Goal: Task Accomplishment & Management: Complete application form

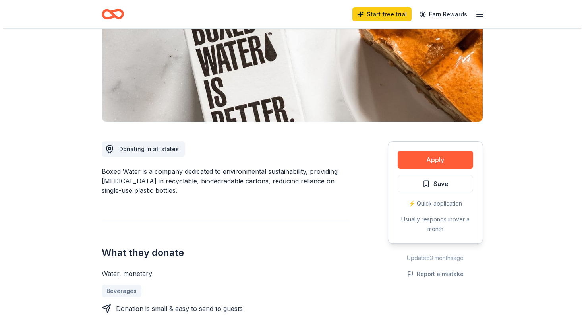
scroll to position [119, 0]
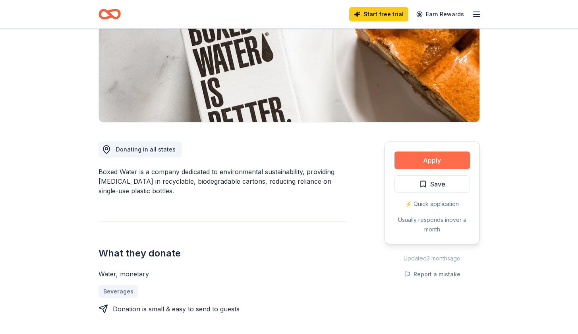
click at [436, 159] on button "Apply" at bounding box center [431, 159] width 75 height 17
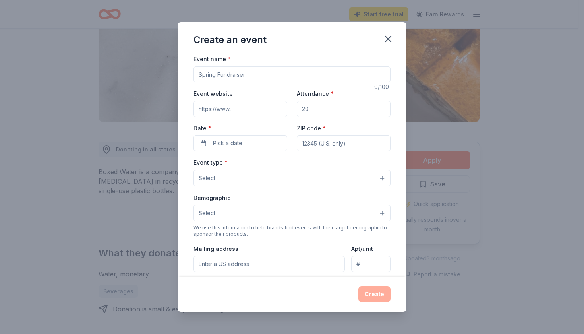
click at [251, 75] on input "Event name *" at bounding box center [291, 74] width 197 height 16
drag, startPoint x: 251, startPoint y: 75, endPoint x: 176, endPoint y: 69, distance: 75.7
click at [176, 69] on div "Create an event Event name * 0 /100 Event website Attendance * Date * Pick a da…" at bounding box center [292, 167] width 584 height 334
click at [233, 73] on input "Event name *" at bounding box center [291, 74] width 197 height 16
type input "Ability Tree 5k & Fun Run"
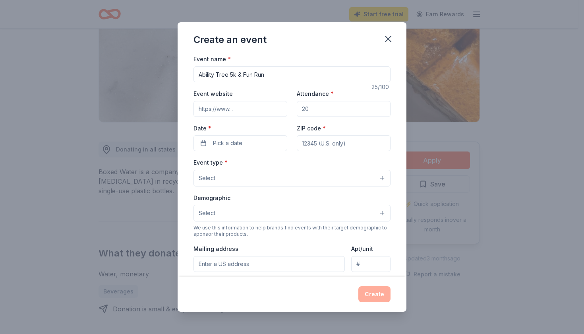
click at [325, 106] on input "Attendance *" at bounding box center [344, 109] width 94 height 16
type input "150"
click at [246, 144] on button "Pick a date" at bounding box center [240, 143] width 94 height 16
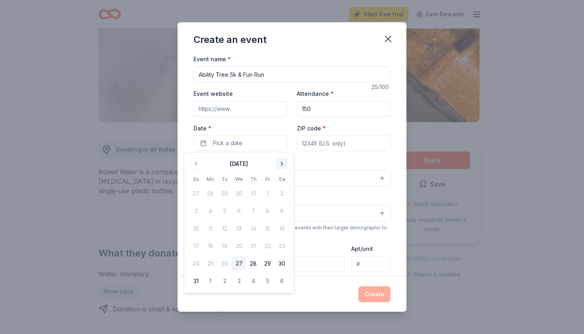
click at [284, 161] on button "Go to next month" at bounding box center [281, 163] width 11 height 11
click at [282, 230] on button "18" at bounding box center [282, 228] width 14 height 14
click at [322, 143] on input "ZIP code *" at bounding box center [344, 143] width 94 height 16
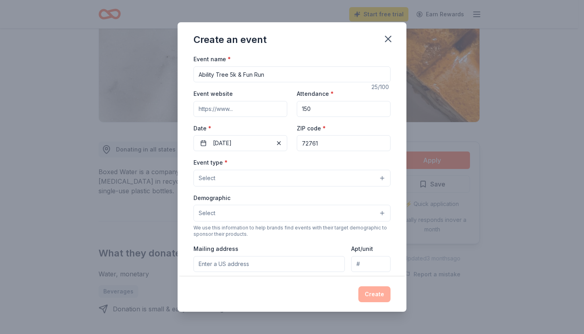
type input "72761"
click at [255, 172] on button "Select" at bounding box center [291, 178] width 197 height 17
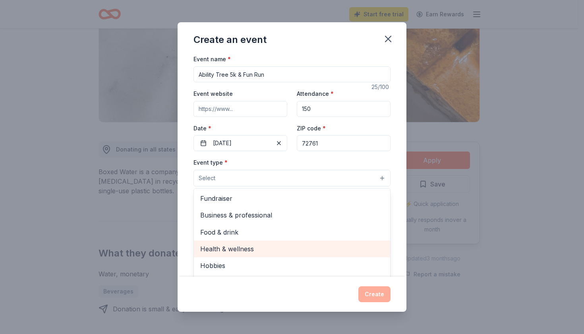
scroll to position [0, 0]
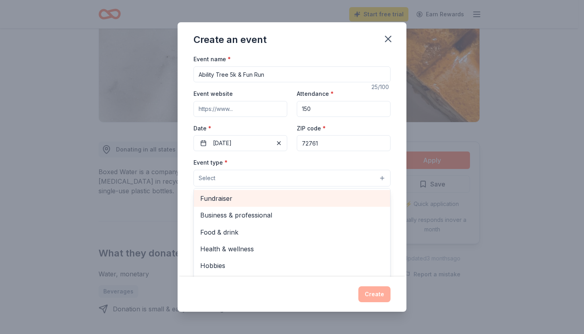
click at [237, 198] on span "Fundraiser" at bounding box center [292, 198] width 184 height 10
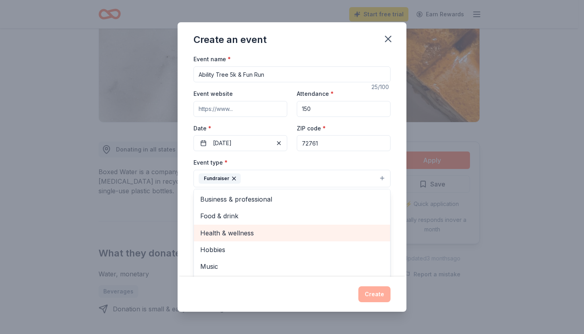
click at [234, 228] on span "Health & wellness" at bounding box center [292, 233] width 184 height 10
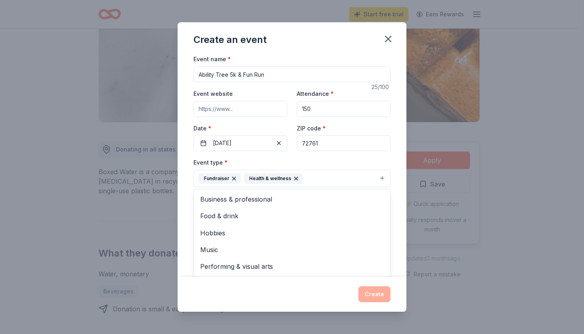
click at [162, 199] on div "Create an event Event name * Ability Tree 5k & Fun Run 25 /100 Event website At…" at bounding box center [292, 167] width 584 height 334
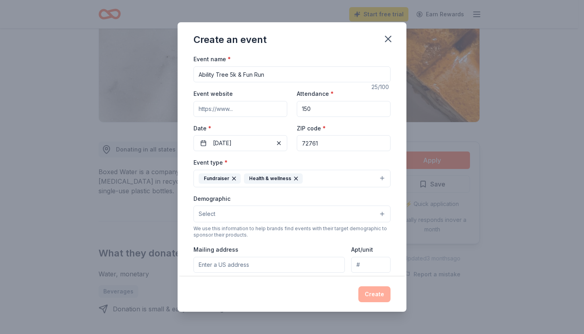
click at [214, 210] on span "Select" at bounding box center [207, 214] width 17 height 10
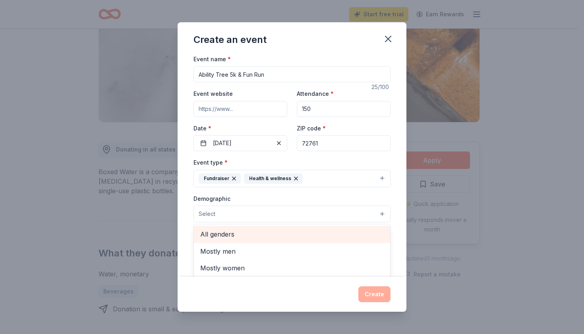
click at [216, 233] on span "All genders" at bounding box center [292, 234] width 184 height 10
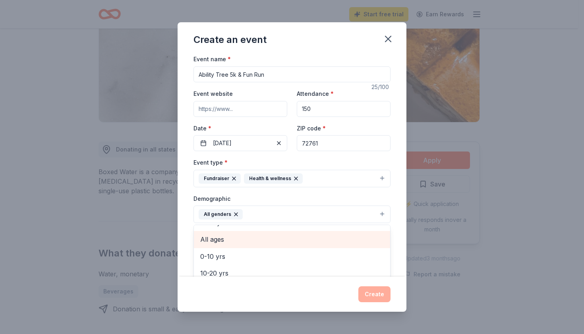
click at [216, 237] on span "All ages" at bounding box center [292, 239] width 184 height 10
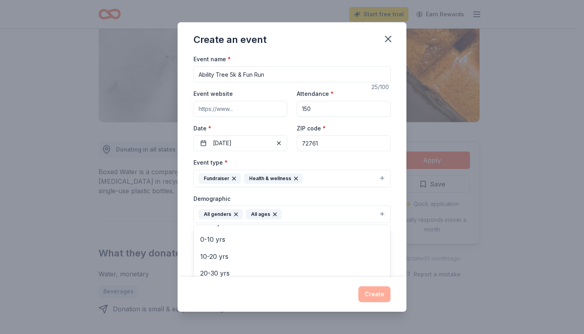
click at [379, 201] on div "Demographic All genders All ages Mostly men Mostly women 0-10 yrs 10-20 yrs 20-…" at bounding box center [291, 208] width 197 height 30
click at [346, 213] on button "All genders All ages" at bounding box center [291, 213] width 197 height 17
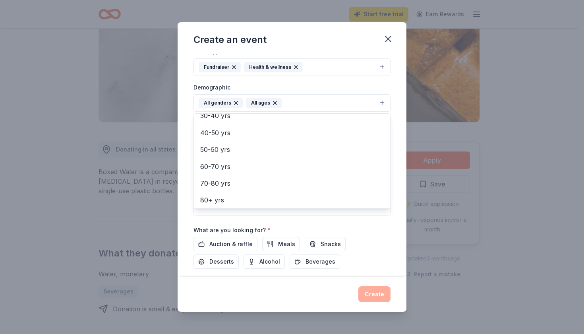
scroll to position [112, 0]
click at [383, 234] on div "Event name * Ability Tree 5k & Fun Run 25 /100 Event website Attendance * 150 D…" at bounding box center [291, 126] width 197 height 369
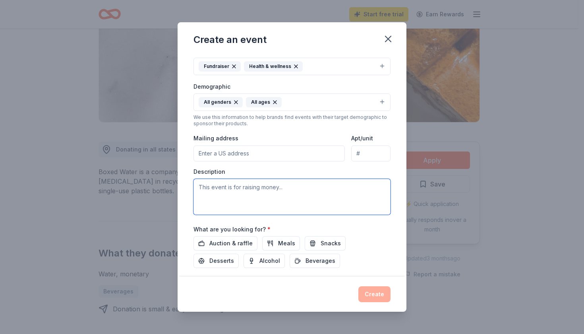
click at [240, 187] on textarea at bounding box center [291, 197] width 197 height 36
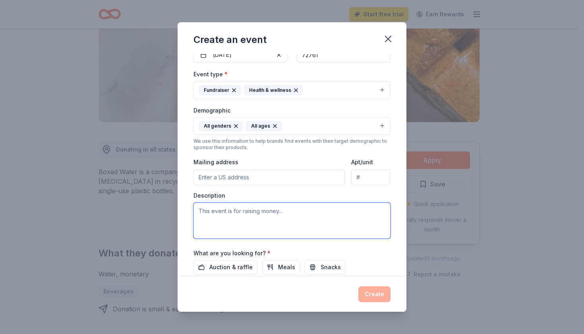
scroll to position [99, 0]
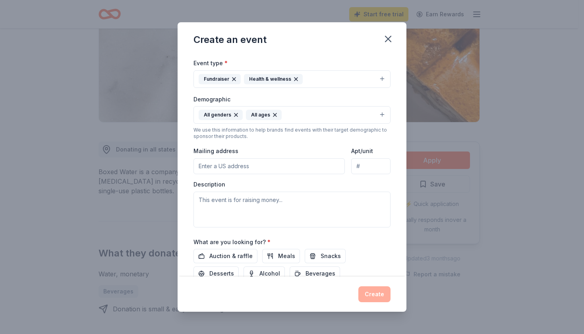
click at [242, 166] on input "Mailing address" at bounding box center [268, 166] width 151 height 16
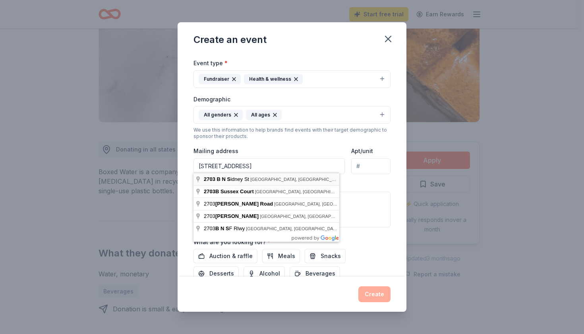
type input "2703 B North Sidney Street, Siloam Springs, AR, 72761"
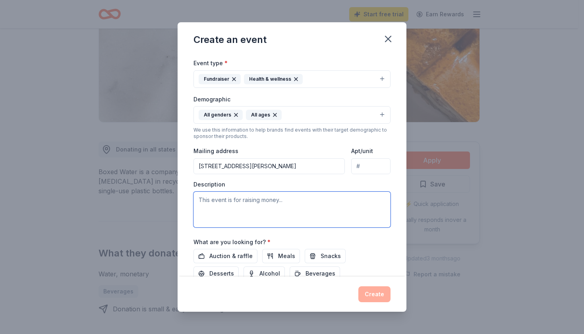
click at [241, 209] on textarea at bounding box center [291, 209] width 197 height 36
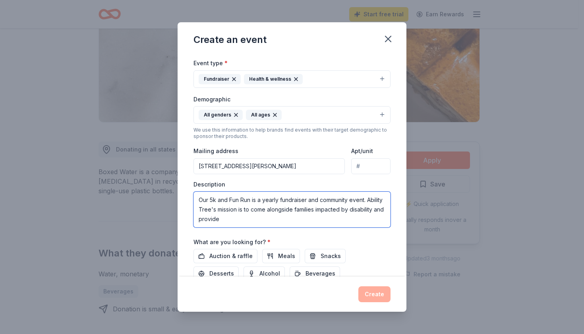
click at [232, 217] on textarea "Our 5k and Fun Run is a yearly fundraiser and community event. Ability Tree's m…" at bounding box center [291, 209] width 197 height 36
click at [234, 218] on textarea "Our 5k and Fun Run is a yearly fundraiser and community event. Ability Tree's m…" at bounding box center [291, 209] width 197 height 36
click at [253, 218] on textarea "Our 5k and Fun Run is a yearly fundraiser and community event. Ability Tree's m…" at bounding box center [291, 209] width 197 height 36
click at [369, 213] on textarea "Our 5k and Fun Run is a yearly fundraiser and community event. Ability Tree's m…" at bounding box center [291, 209] width 197 height 36
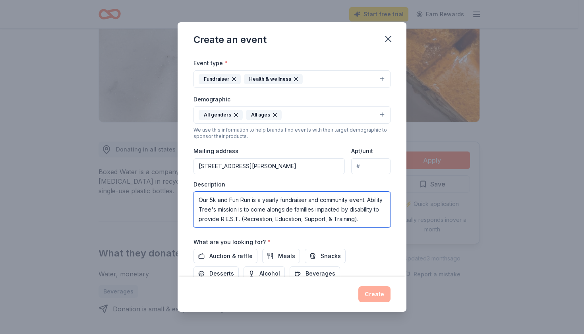
type textarea "Our 5k and Fun Run is a yearly fundraiser and community event. Ability Tree's m…"
click at [362, 238] on div "What are you looking for? * Auction & raffle Meals Snacks Desserts Alcohol Beve…" at bounding box center [291, 259] width 197 height 44
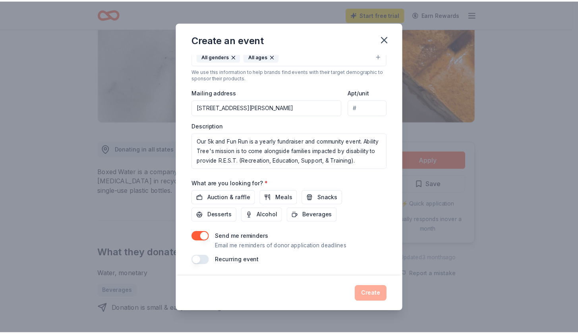
scroll to position [157, 0]
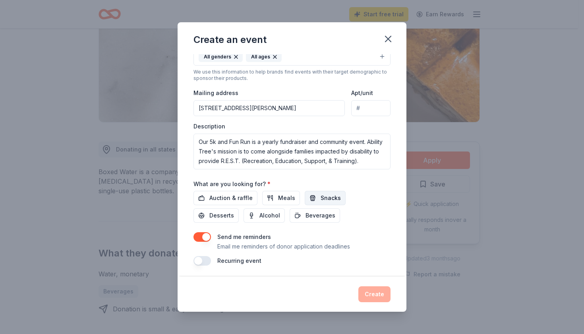
click at [311, 195] on button "Snacks" at bounding box center [325, 198] width 41 height 14
click at [308, 214] on span "Beverages" at bounding box center [320, 216] width 30 height 10
click at [374, 297] on button "Create" at bounding box center [374, 294] width 32 height 16
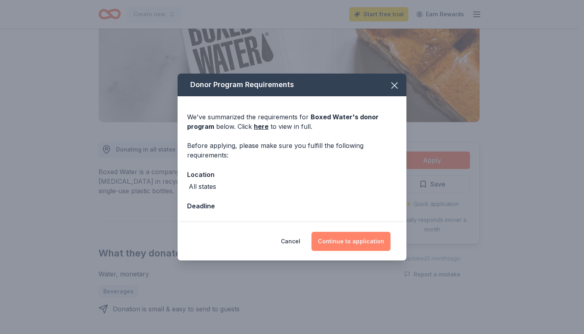
click at [358, 240] on button "Continue to application" at bounding box center [350, 241] width 79 height 19
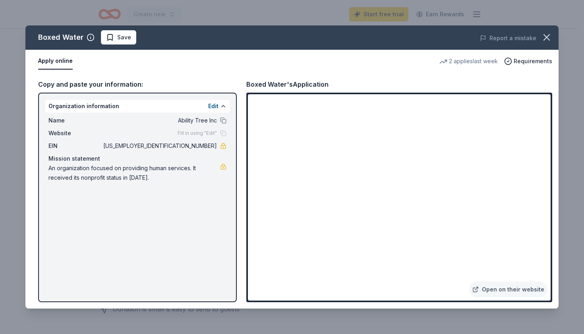
click at [292, 230] on div "Boxed Water Save Report a mistake Apply online 2 applies last week Requirements…" at bounding box center [291, 166] width 533 height 283
click at [292, 221] on div "Boxed Water Save Report a mistake Apply online 2 applies last week Requirements…" at bounding box center [291, 166] width 533 height 283
click at [297, 223] on div "Boxed Water Save Report a mistake Apply online 2 applies last week Requirements…" at bounding box center [291, 166] width 533 height 283
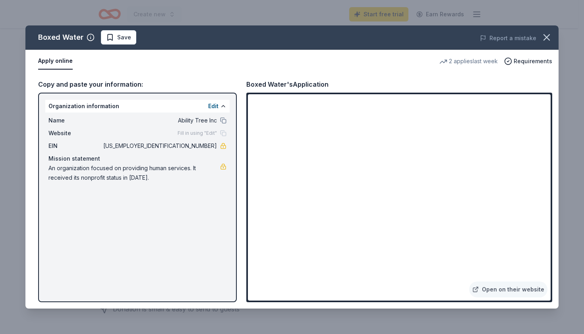
click at [320, 224] on div "Boxed Water Save Report a mistake Apply online 2 applies last week Requirements…" at bounding box center [291, 166] width 533 height 283
click at [335, 224] on div "Boxed Water Save Report a mistake Apply online 2 applies last week Requirements…" at bounding box center [291, 166] width 533 height 283
click at [290, 219] on div "Boxed Water Save Report a mistake Apply online 2 applies last week Requirements…" at bounding box center [291, 166] width 533 height 283
click at [289, 228] on div "Boxed Water Save Report a mistake Apply online 2 applies last week Requirements…" at bounding box center [291, 166] width 533 height 283
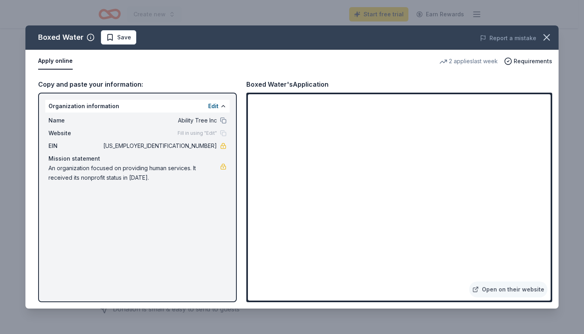
click at [289, 228] on div "Boxed Water Save Report a mistake Apply online 2 applies last week Requirements…" at bounding box center [291, 166] width 533 height 283
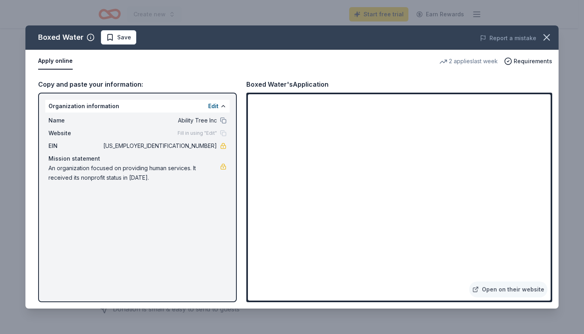
click at [289, 228] on div "Boxed Water Save Report a mistake Apply online 2 applies last week Requirements…" at bounding box center [291, 166] width 533 height 283
click at [551, 36] on icon "button" at bounding box center [546, 37] width 11 height 11
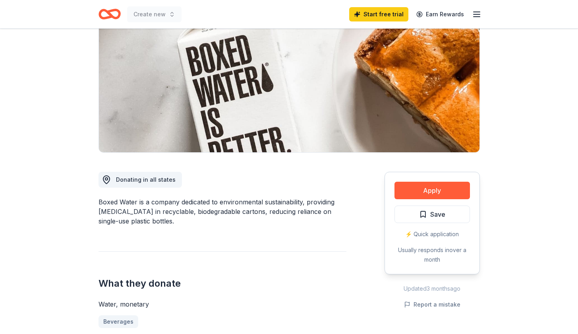
scroll to position [99, 0]
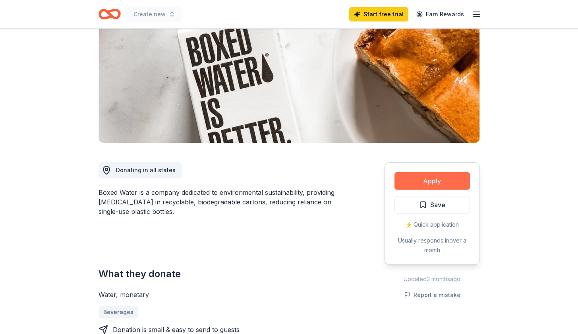
click at [433, 181] on button "Apply" at bounding box center [431, 180] width 75 height 17
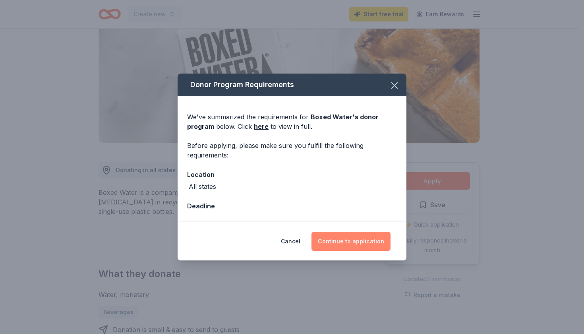
click at [358, 239] on button "Continue to application" at bounding box center [350, 241] width 79 height 19
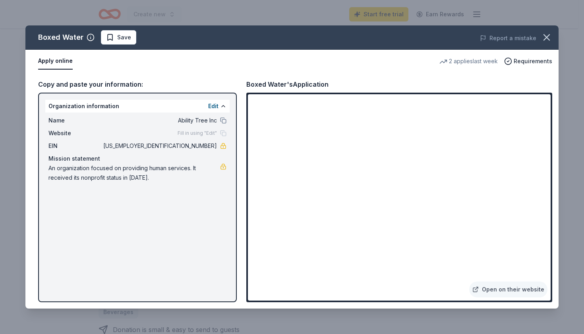
click at [307, 218] on div "Boxed Water Save Report a mistake Apply online 2 applies last week Requirements…" at bounding box center [291, 166] width 533 height 283
click at [293, 222] on div "Boxed Water Save Report a mistake Apply online 2 applies last week Requirements…" at bounding box center [291, 166] width 533 height 283
click at [549, 33] on icon "button" at bounding box center [546, 37] width 11 height 11
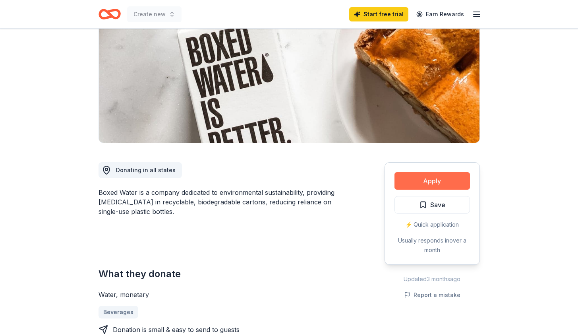
click at [416, 179] on button "Apply" at bounding box center [431, 180] width 75 height 17
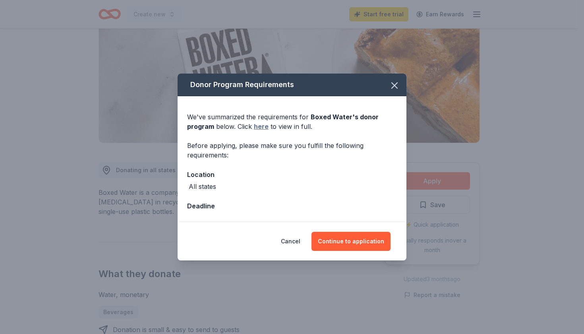
click at [256, 126] on link "here" at bounding box center [261, 127] width 15 height 10
click at [360, 243] on button "Continue to application" at bounding box center [350, 241] width 79 height 19
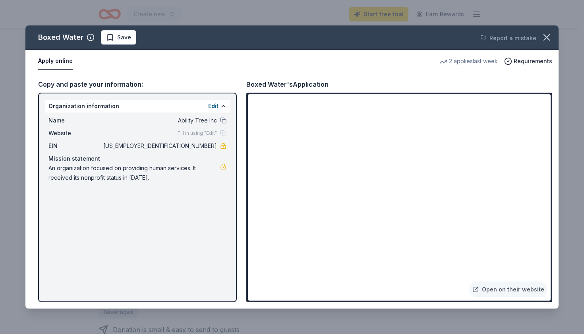
click at [211, 103] on div "Boxed Water Save Report a mistake Apply online 2 applies last week Requirements…" at bounding box center [291, 166] width 533 height 283
click at [293, 229] on div "Boxed Water Save Report a mistake Apply online 2 applies last week Requirements…" at bounding box center [291, 166] width 533 height 283
click at [305, 218] on div "Boxed Water Save Report a mistake Apply online 2 applies last week Requirements…" at bounding box center [291, 166] width 533 height 283
click at [294, 225] on div "Boxed Water Save Report a mistake Apply online 2 applies last week Requirements…" at bounding box center [291, 166] width 533 height 283
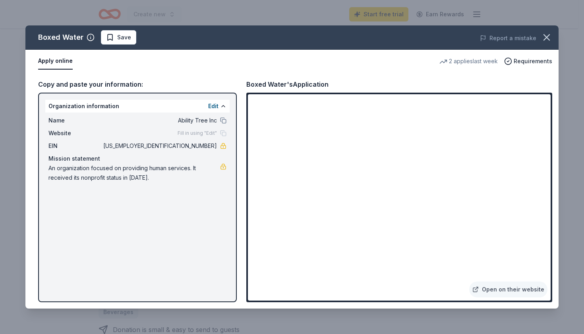
click at [461, 284] on div "Boxed Water Save Report a mistake Apply online 2 applies last week Requirements…" at bounding box center [291, 166] width 533 height 283
click at [517, 289] on div "Boxed Water Save Report a mistake Apply online 2 applies last week Requirements…" at bounding box center [291, 166] width 533 height 283
click at [492, 289] on div "Boxed Water Save Report a mistake Apply online 2 applies last week Requirements…" at bounding box center [291, 166] width 533 height 283
click at [478, 290] on div "Boxed Water Save Report a mistake Apply online 2 applies last week Requirements…" at bounding box center [291, 166] width 533 height 283
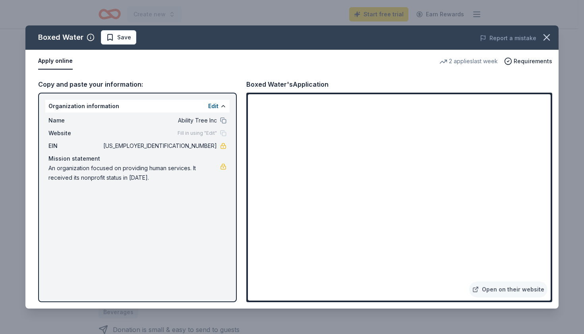
click at [478, 290] on div "Boxed Water Save Report a mistake Apply online 2 applies last week Requirements…" at bounding box center [291, 166] width 533 height 283
click at [541, 288] on div "Boxed Water Save Report a mistake Apply online 2 applies last week Requirements…" at bounding box center [291, 166] width 533 height 283
click at [516, 290] on div "Boxed Water Save Report a mistake Apply online 2 applies last week Requirements…" at bounding box center [291, 166] width 533 height 283
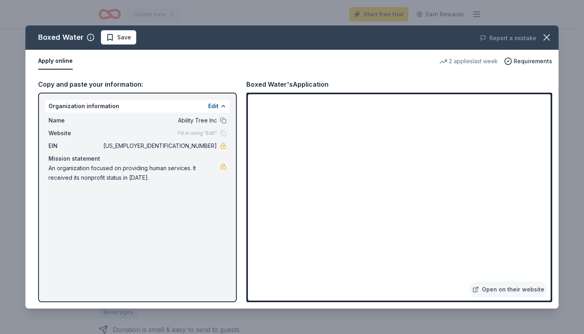
click at [470, 289] on div "Boxed Water Save Report a mistake Apply online 2 applies last week Requirements…" at bounding box center [291, 166] width 533 height 283
click at [491, 294] on div "Boxed Water Save Report a mistake Apply online 2 applies last week Requirements…" at bounding box center [291, 166] width 533 height 283
click at [546, 38] on icon "button" at bounding box center [547, 38] width 6 height 6
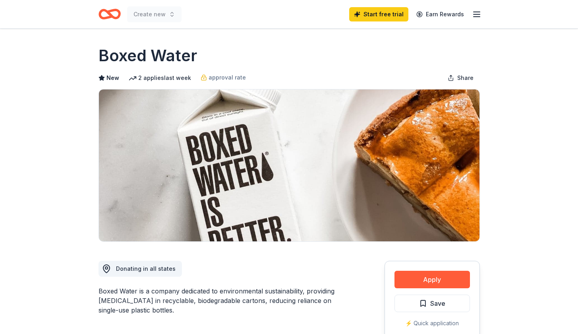
scroll to position [0, 0]
click at [472, 13] on icon "button" at bounding box center [477, 15] width 10 height 10
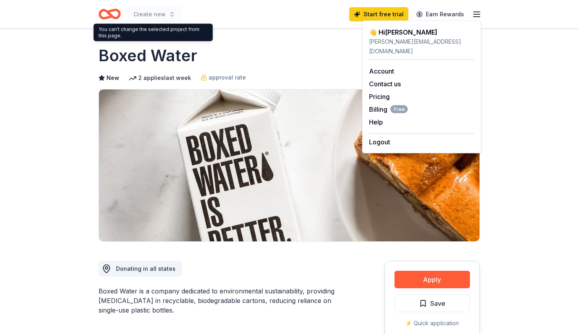
click at [152, 15] on span "Create new" at bounding box center [149, 15] width 32 height 10
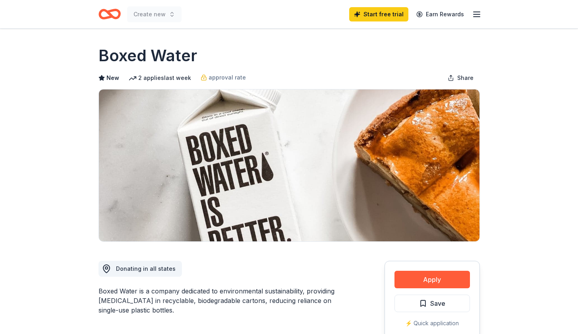
click at [97, 13] on div "Create new Start free trial Earn Rewards" at bounding box center [289, 14] width 407 height 28
click at [106, 16] on icon "Home" at bounding box center [110, 14] width 22 height 19
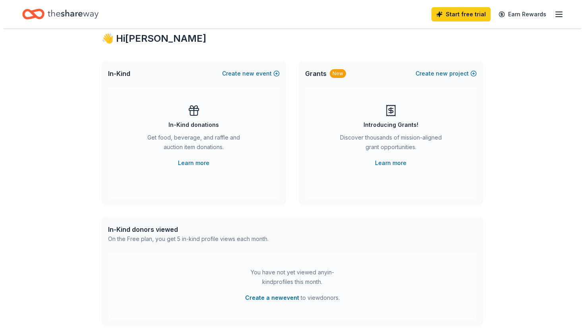
scroll to position [22, 0]
click at [284, 298] on button "Create a new event" at bounding box center [269, 298] width 54 height 10
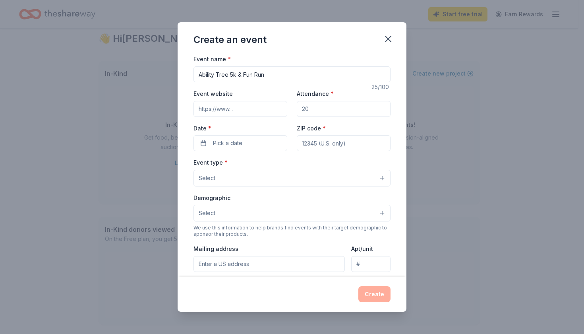
type input "Ability Tree 5k & Fun Run"
click at [322, 109] on input "Attendance *" at bounding box center [344, 109] width 94 height 16
type input "150"
click at [265, 142] on button "Pick a date" at bounding box center [240, 143] width 94 height 16
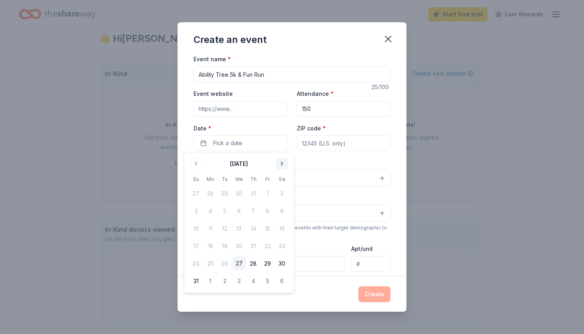
click at [284, 165] on button "Go to next month" at bounding box center [281, 163] width 11 height 11
click at [282, 229] on button "18" at bounding box center [282, 228] width 14 height 14
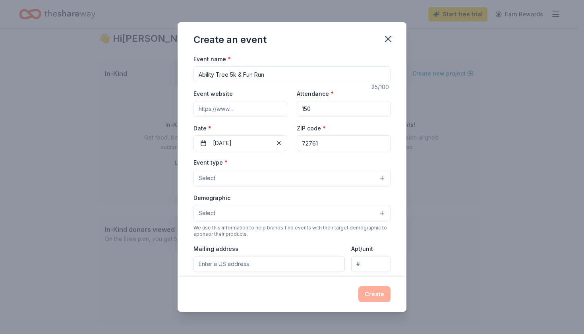
type input "72761"
click at [270, 176] on button "Select" at bounding box center [291, 178] width 197 height 17
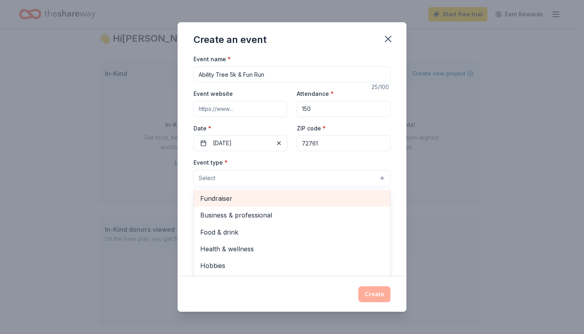
click at [241, 197] on span "Fundraiser" at bounding box center [292, 198] width 184 height 10
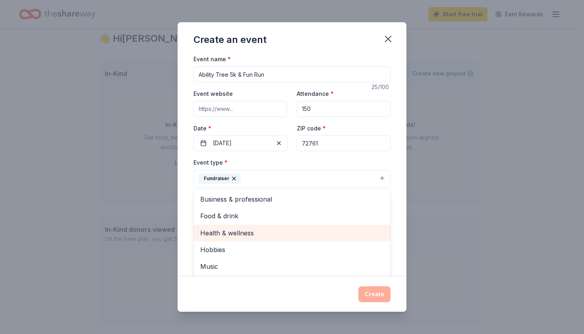
click at [249, 230] on span "Health & wellness" at bounding box center [292, 233] width 184 height 10
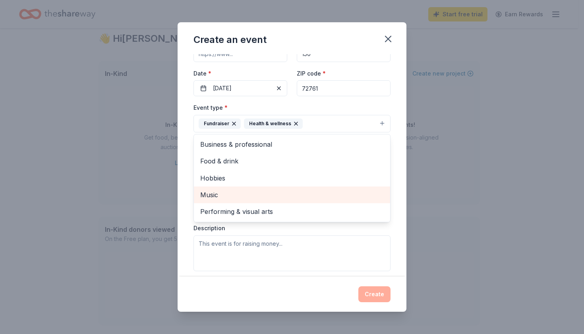
scroll to position [97, 0]
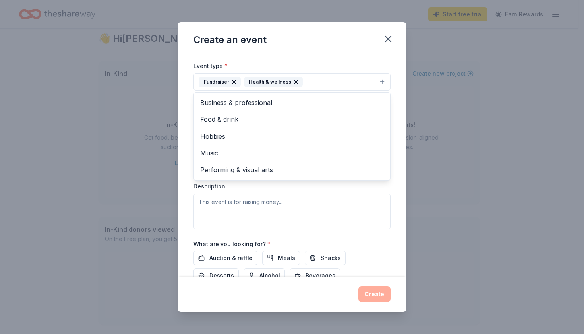
click at [189, 171] on div "Event name * Ability Tree 5k & Fun Run 25 /100 Event website Attendance * 150 D…" at bounding box center [292, 165] width 229 height 222
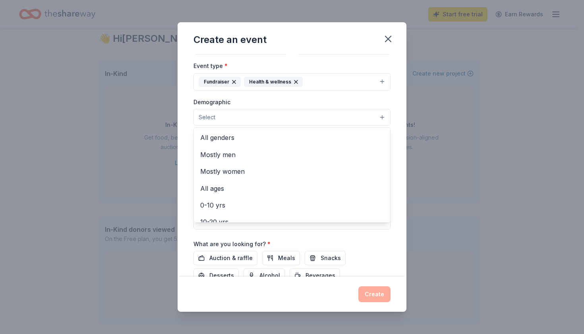
click at [234, 120] on button "Select" at bounding box center [291, 117] width 197 height 17
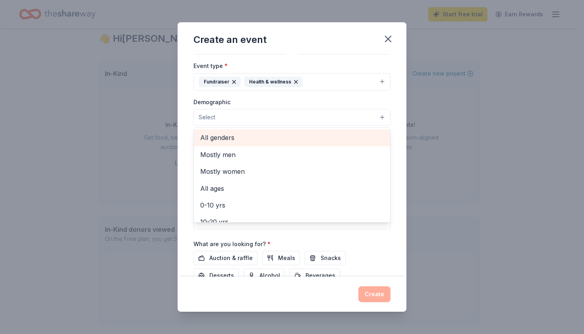
click at [229, 135] on span "All genders" at bounding box center [292, 137] width 184 height 10
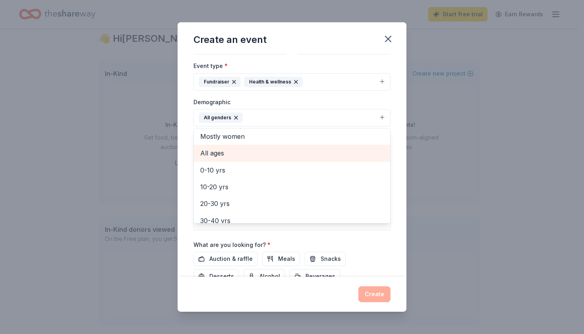
click at [222, 149] on span "All ages" at bounding box center [292, 153] width 184 height 10
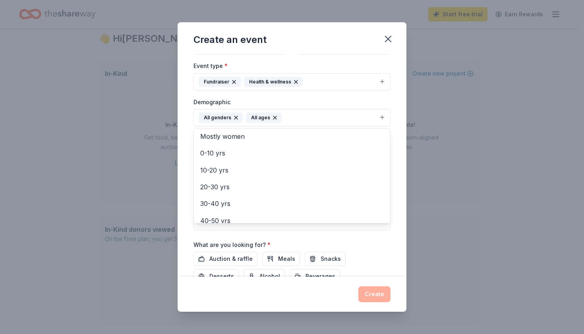
click at [189, 126] on div "Event name * Ability Tree 5k & Fun Run 25 /100 Event website Attendance * 150 D…" at bounding box center [292, 165] width 229 height 222
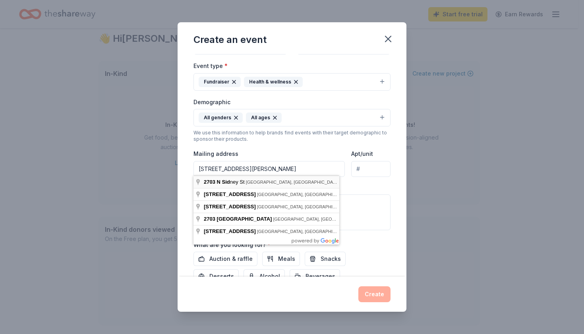
type input "[STREET_ADDRESS][PERSON_NAME]"
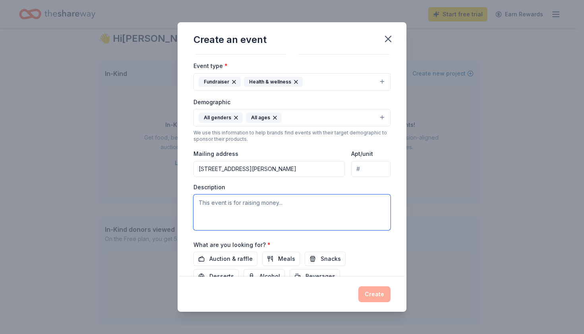
click at [298, 209] on textarea at bounding box center [291, 212] width 197 height 36
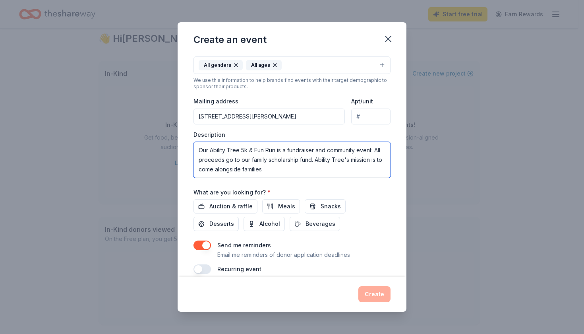
scroll to position [149, 0]
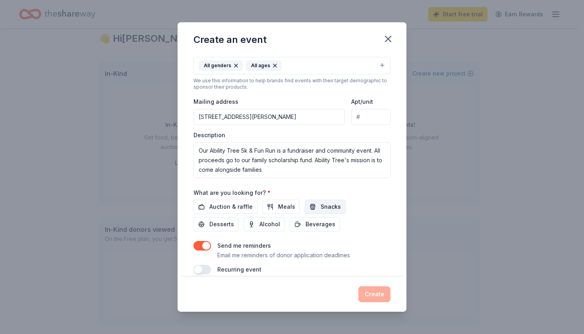
click at [316, 205] on button "Snacks" at bounding box center [325, 206] width 41 height 14
click at [309, 221] on span "Beverages" at bounding box center [320, 224] width 30 height 10
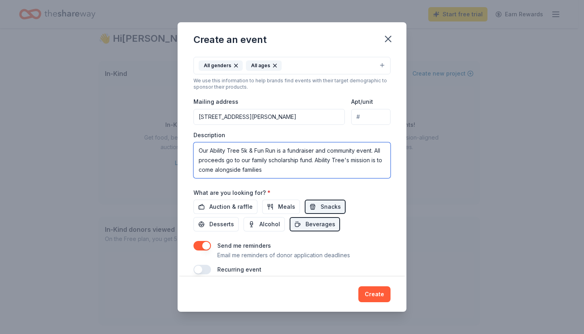
click at [278, 169] on textarea "Our Ability Tree 5k & Fun Run is a fundraiser and community event. All proceeds…" at bounding box center [291, 160] width 197 height 36
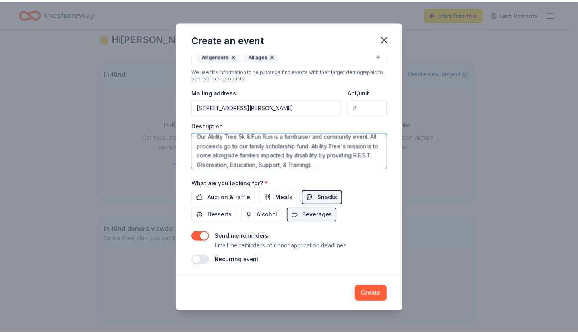
scroll to position [157, 0]
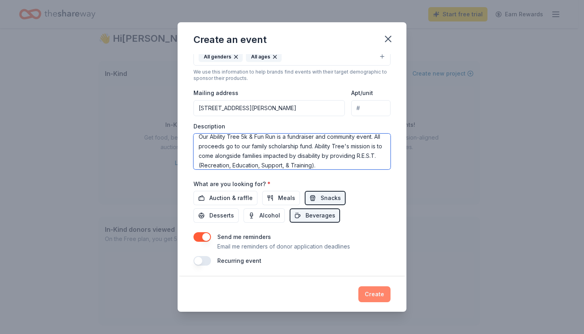
type textarea "Our Ability Tree 5k & Fun Run is a fundraiser and community event. All proceeds…"
click at [375, 296] on button "Create" at bounding box center [374, 294] width 32 height 16
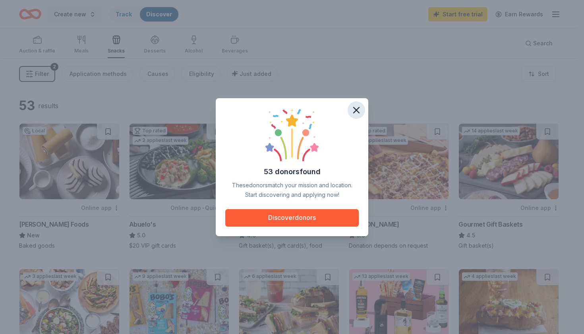
click at [356, 110] on icon "button" at bounding box center [357, 110] width 6 height 6
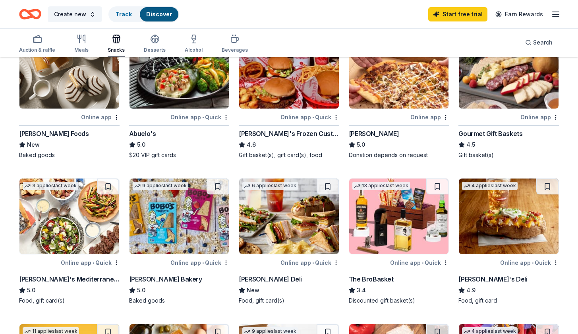
scroll to position [99, 0]
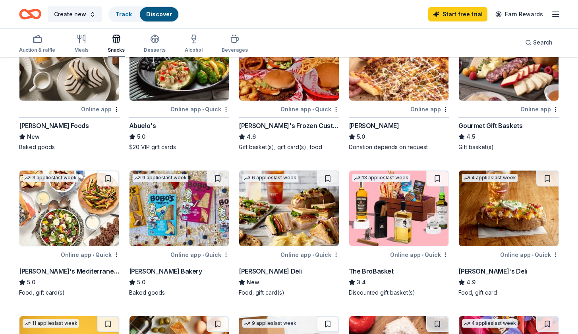
click at [186, 233] on img at bounding box center [180, 207] width 100 height 75
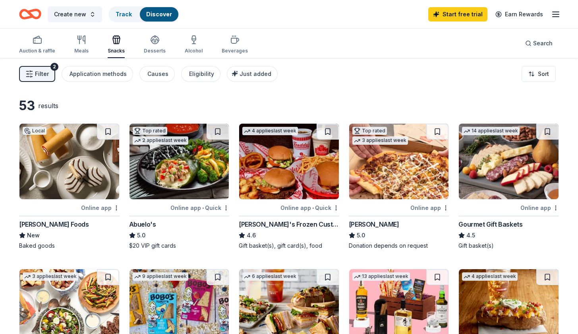
scroll to position [0, 0]
click at [228, 46] on div "Beverages" at bounding box center [235, 44] width 26 height 19
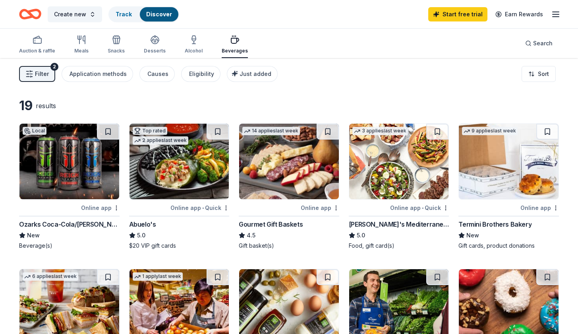
click at [75, 222] on div "Ozarks Coca-Cola/Dr Pepper Bottling Company" at bounding box center [69, 224] width 101 height 10
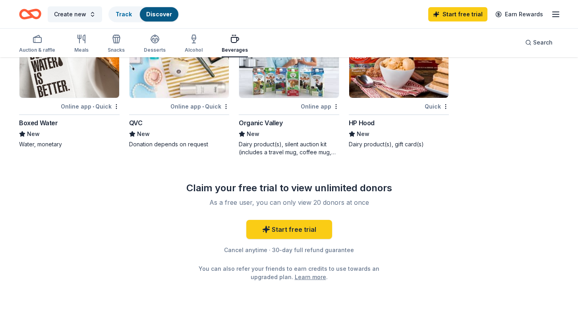
scroll to position [554, 0]
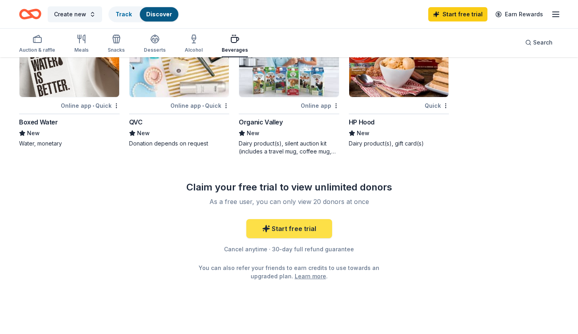
click at [296, 228] on link "Start free trial" at bounding box center [289, 228] width 86 height 19
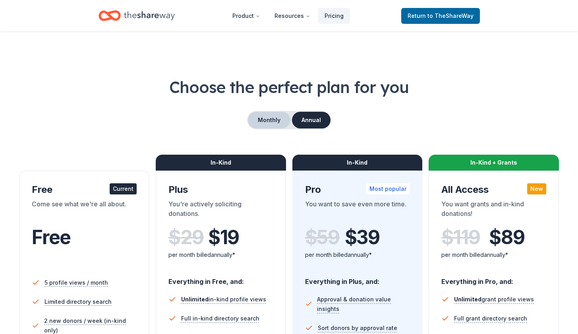
click at [270, 117] on button "Monthly" at bounding box center [269, 120] width 43 height 17
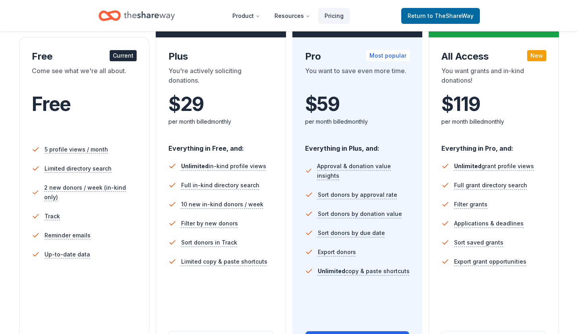
scroll to position [133, 0]
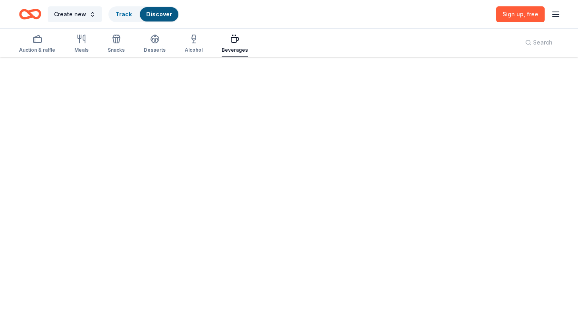
scroll to position [58, 0]
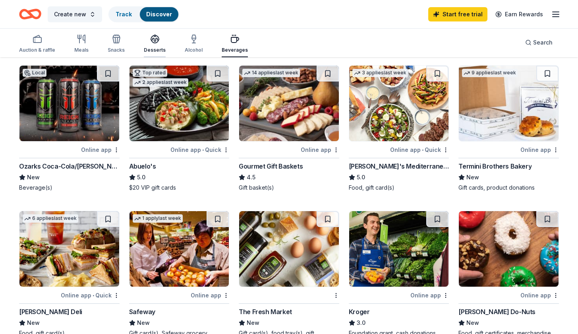
click at [152, 40] on icon "button" at bounding box center [155, 38] width 8 height 6
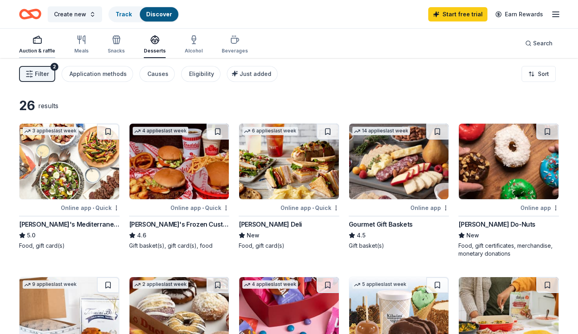
click at [37, 43] on rect "button" at bounding box center [37, 40] width 8 height 5
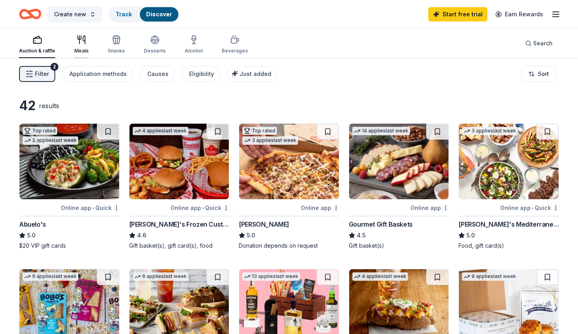
click at [83, 44] on div "Meals" at bounding box center [81, 44] width 14 height 19
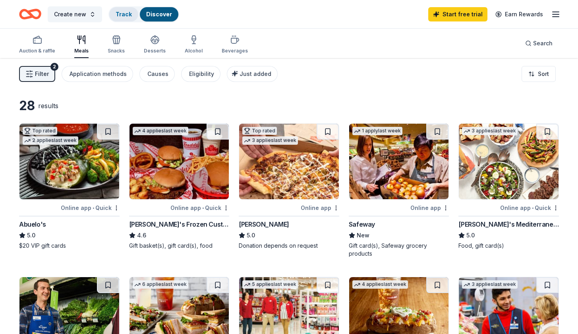
click at [123, 14] on link "Track" at bounding box center [124, 14] width 16 height 7
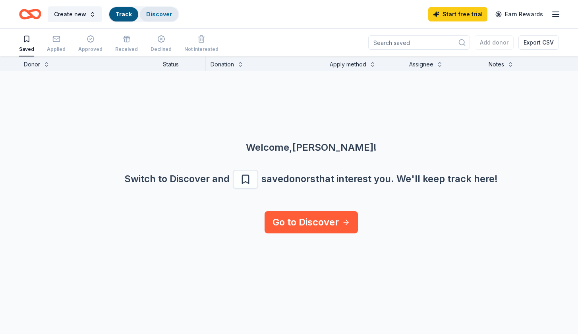
click at [146, 13] on link "Discover" at bounding box center [159, 14] width 26 height 7
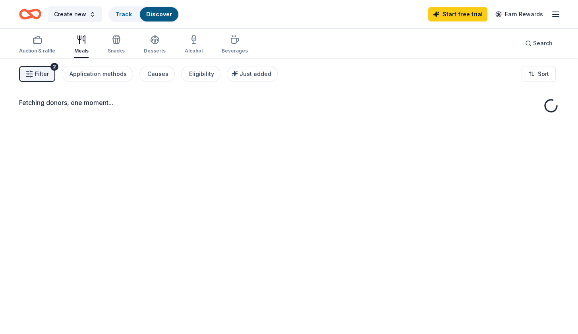
click at [43, 75] on span "Filter" at bounding box center [42, 74] width 14 height 10
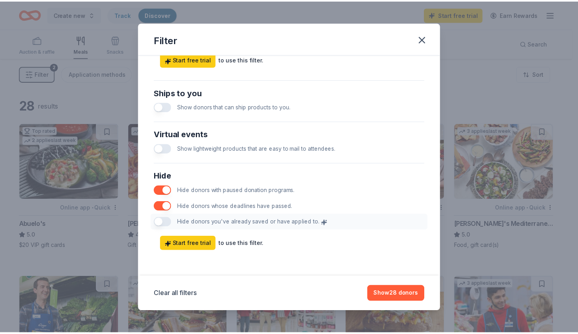
scroll to position [356, 0]
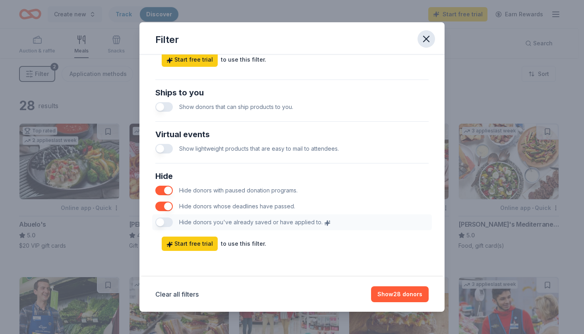
click at [427, 35] on icon "button" at bounding box center [426, 38] width 11 height 11
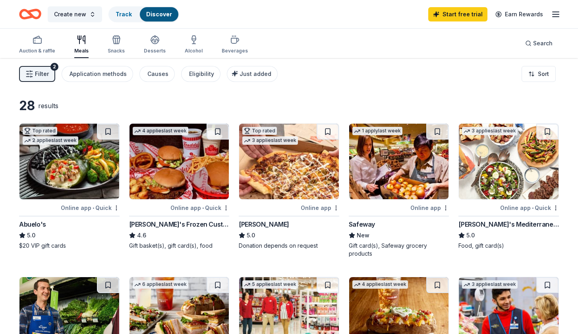
click at [553, 14] on line "button" at bounding box center [556, 14] width 6 height 0
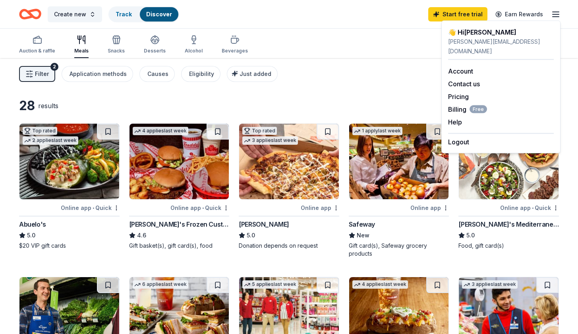
click at [555, 14] on line "button" at bounding box center [556, 14] width 6 height 0
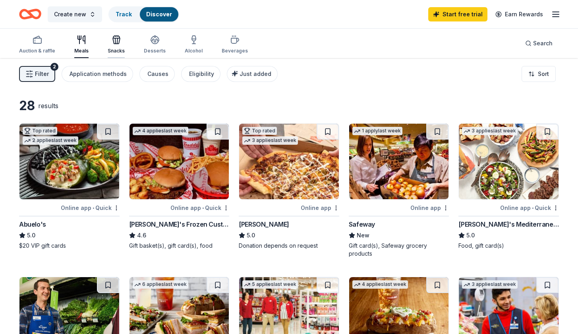
click at [118, 47] on div "Snacks" at bounding box center [116, 44] width 17 height 19
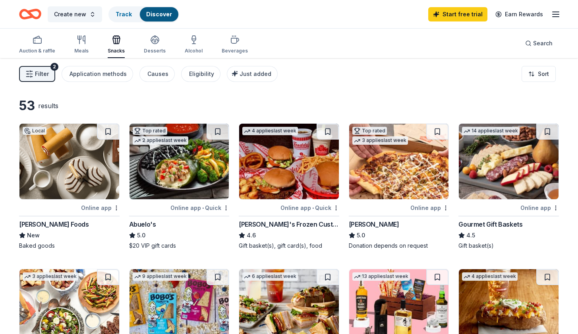
click at [307, 164] on img at bounding box center [289, 161] width 100 height 75
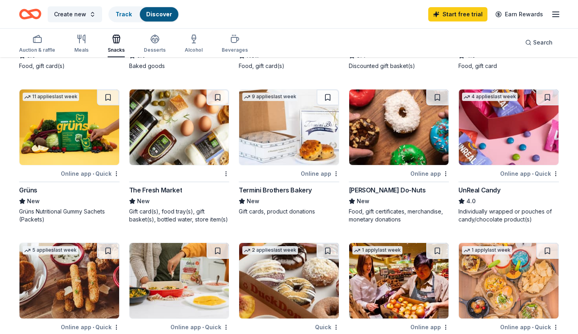
scroll to position [325, 0]
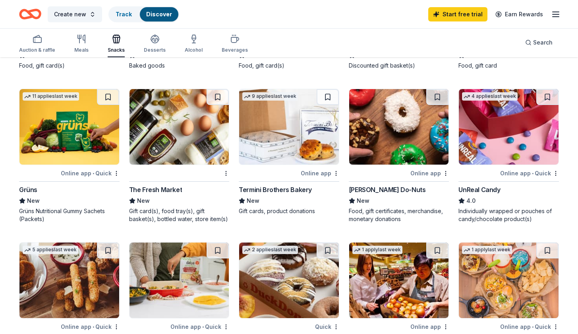
click at [72, 151] on img at bounding box center [69, 126] width 100 height 75
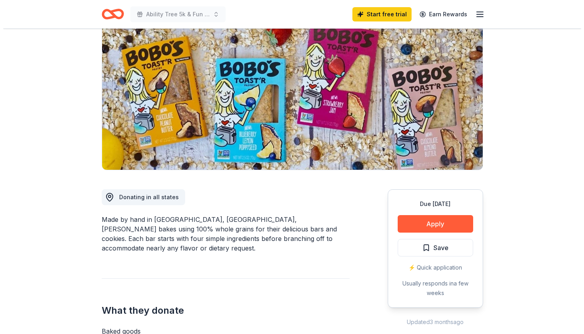
scroll to position [87, 0]
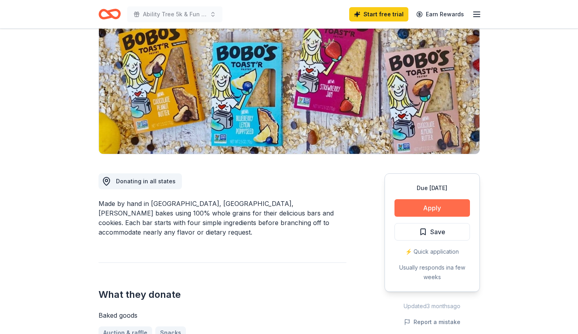
click at [439, 207] on button "Apply" at bounding box center [431, 207] width 75 height 17
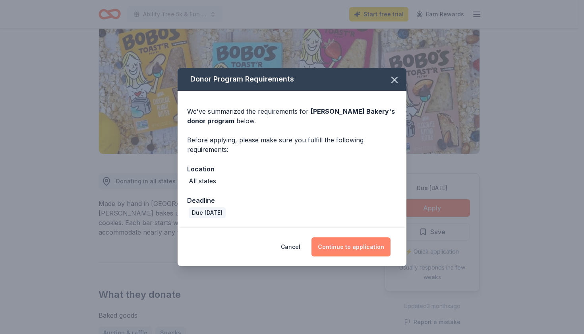
click at [363, 245] on button "Continue to application" at bounding box center [350, 246] width 79 height 19
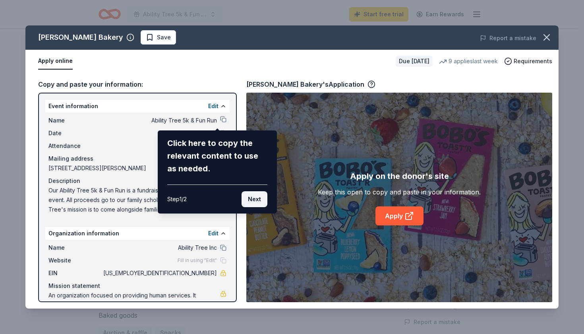
click at [258, 197] on button "Next" at bounding box center [255, 199] width 26 height 16
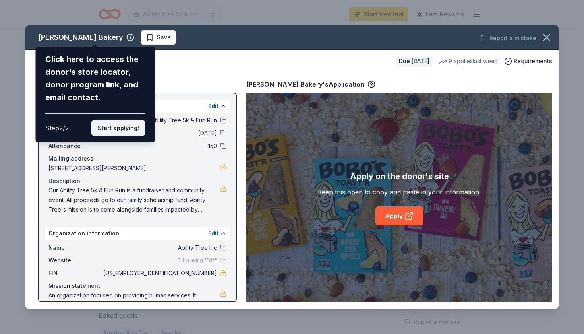
click at [131, 120] on button "Start applying!" at bounding box center [118, 128] width 54 height 16
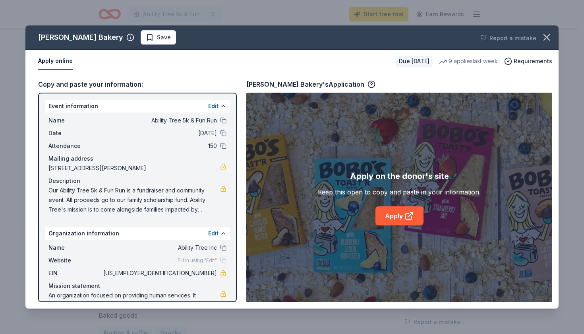
click at [403, 214] on link "Apply" at bounding box center [399, 215] width 48 height 19
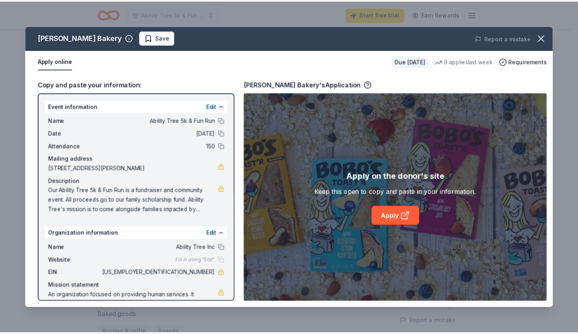
scroll to position [0, 0]
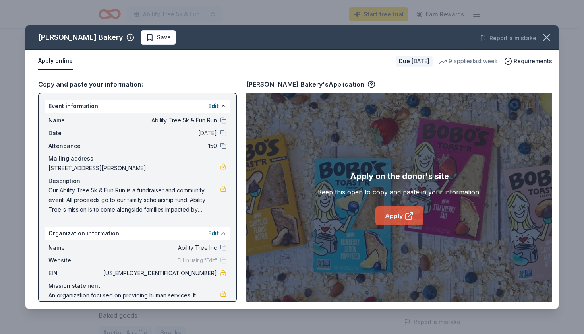
click at [397, 215] on link "Apply" at bounding box center [399, 215] width 48 height 19
click at [543, 36] on icon "button" at bounding box center [546, 37] width 11 height 11
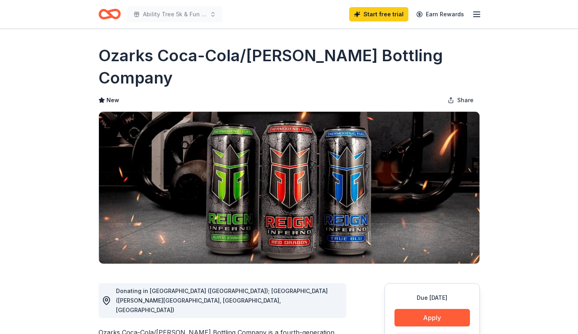
scroll to position [3, 0]
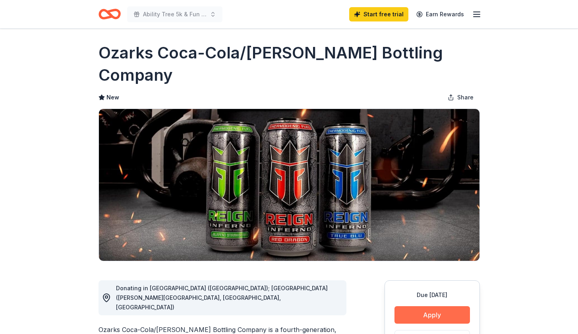
click at [435, 306] on button "Apply" at bounding box center [431, 314] width 75 height 17
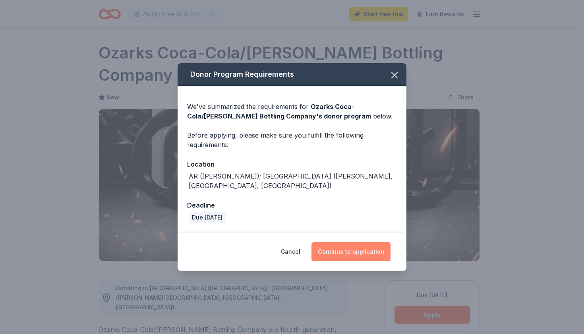
click at [363, 245] on button "Continue to application" at bounding box center [350, 251] width 79 height 19
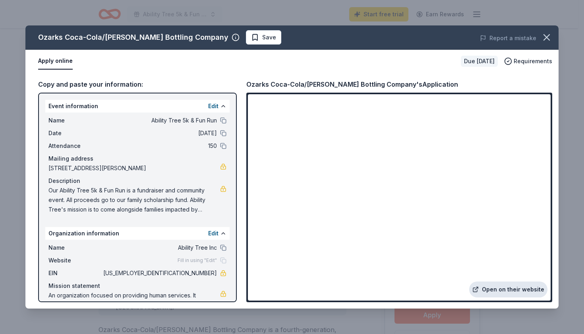
click at [507, 290] on link "Open on their website" at bounding box center [508, 289] width 78 height 16
click at [546, 38] on icon "button" at bounding box center [547, 38] width 6 height 6
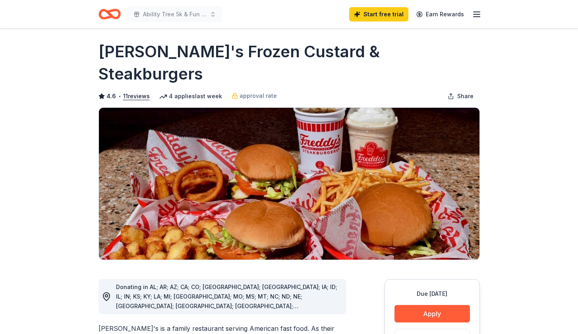
scroll to position [1, 0]
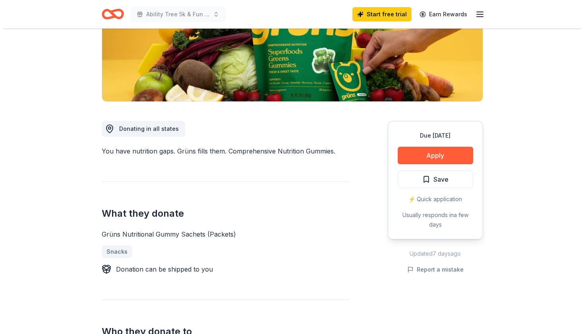
scroll to position [141, 0]
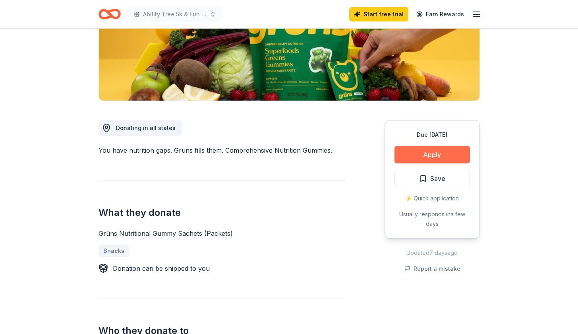
click at [429, 151] on button "Apply" at bounding box center [431, 154] width 75 height 17
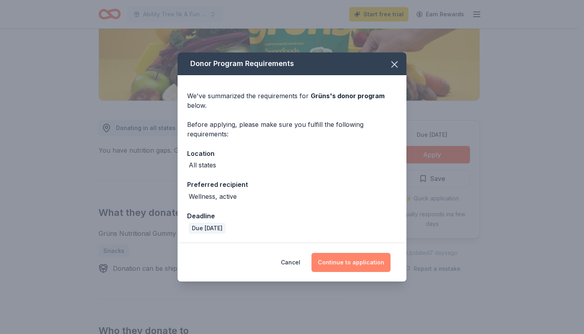
click at [355, 260] on button "Continue to application" at bounding box center [350, 262] width 79 height 19
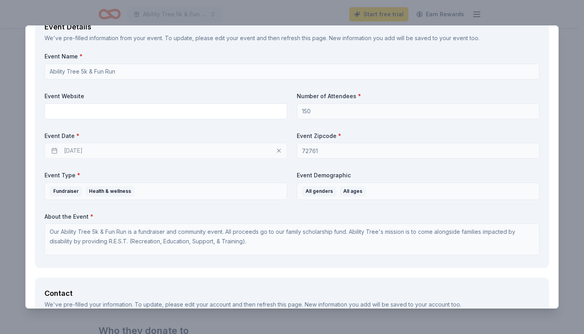
scroll to position [289, 0]
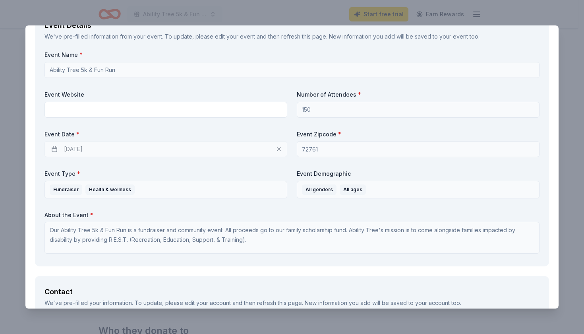
click at [317, 149] on input "72761" at bounding box center [418, 149] width 243 height 16
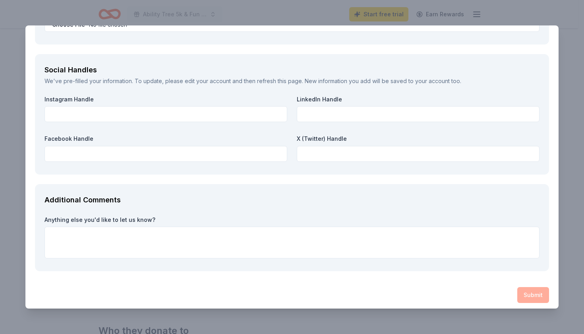
scroll to position [977, 0]
